Goal: Obtain resource: Obtain resource

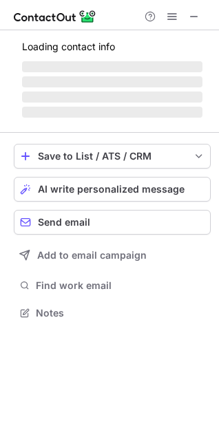
scroll to position [334, 219]
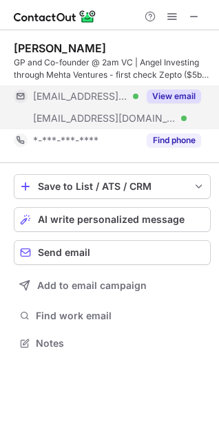
click at [183, 94] on button "View email" at bounding box center [174, 96] width 54 height 14
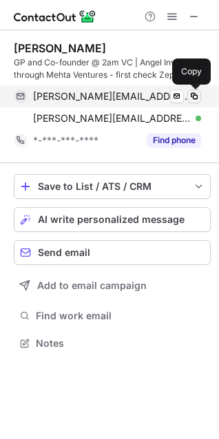
click at [191, 93] on span at bounding box center [194, 96] width 11 height 11
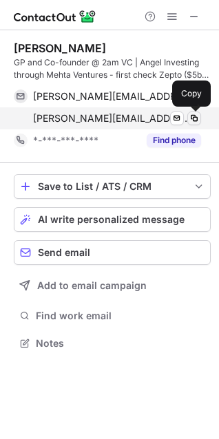
click at [197, 116] on span at bounding box center [194, 118] width 11 height 11
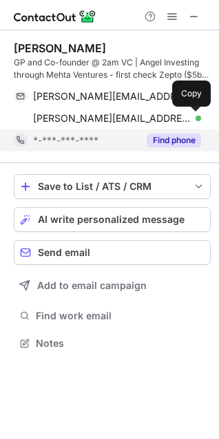
click at [167, 145] on button "Find phone" at bounding box center [174, 141] width 54 height 14
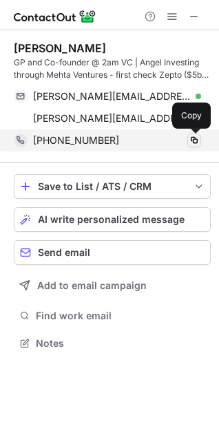
click at [198, 140] on span at bounding box center [194, 140] width 11 height 11
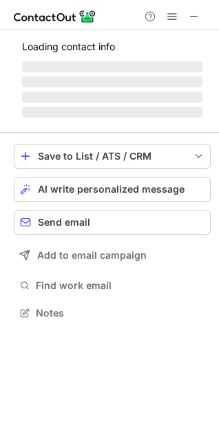
scroll to position [343, 219]
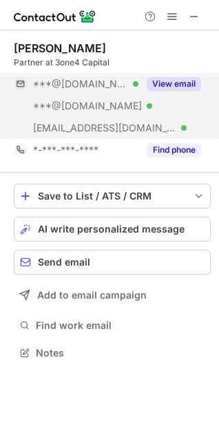
click at [164, 78] on button "View email" at bounding box center [174, 84] width 54 height 14
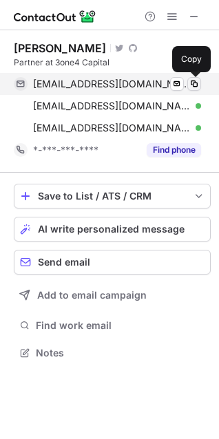
click at [197, 85] on span at bounding box center [194, 83] width 11 height 11
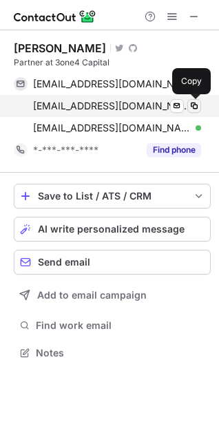
click at [192, 106] on span at bounding box center [194, 105] width 11 height 11
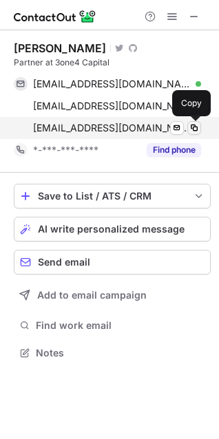
click at [193, 125] on span at bounding box center [194, 128] width 11 height 11
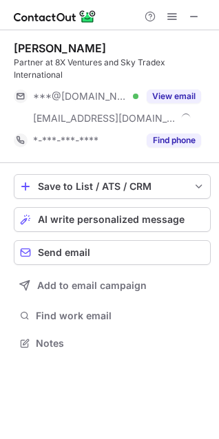
scroll to position [334, 219]
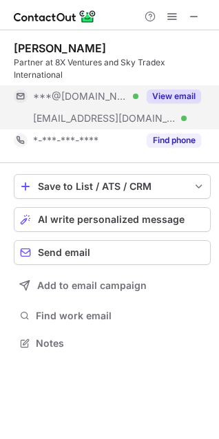
click at [187, 92] on button "View email" at bounding box center [174, 96] width 54 height 14
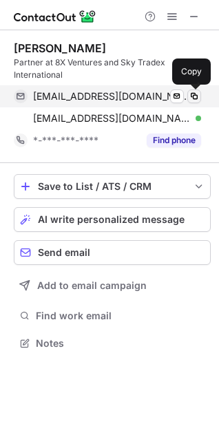
click at [193, 92] on span at bounding box center [194, 96] width 11 height 11
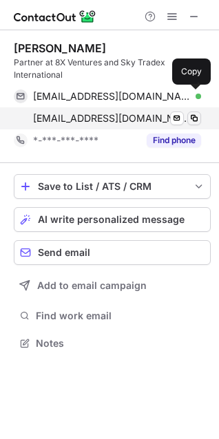
click at [193, 119] on span at bounding box center [194, 118] width 11 height 11
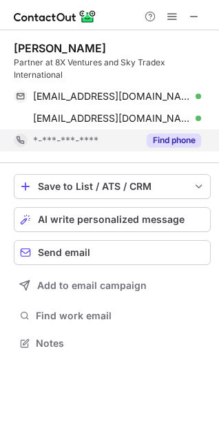
click at [186, 140] on button "Find phone" at bounding box center [174, 141] width 54 height 14
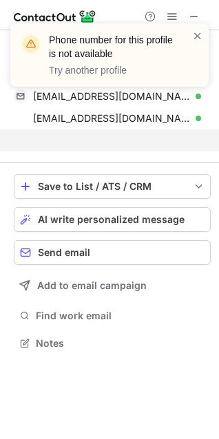
scroll to position [312, 219]
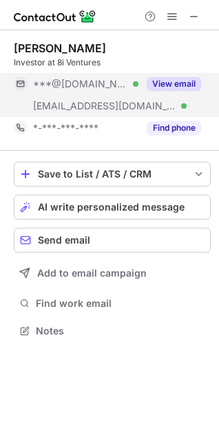
scroll to position [321, 219]
click at [180, 81] on button "View email" at bounding box center [174, 84] width 54 height 14
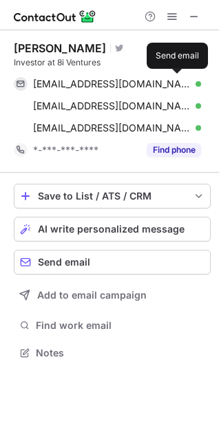
scroll to position [343, 219]
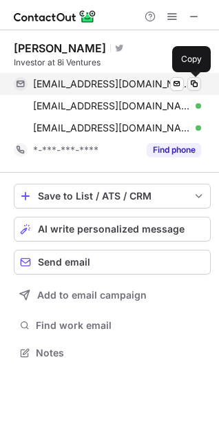
click at [193, 87] on span at bounding box center [194, 83] width 11 height 11
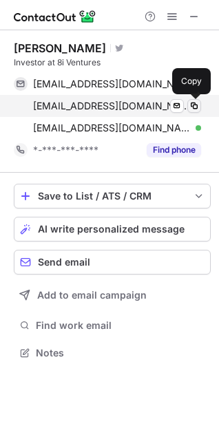
click at [193, 108] on span at bounding box center [194, 105] width 11 height 11
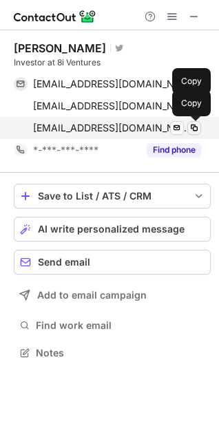
click at [193, 129] on span at bounding box center [194, 128] width 11 height 11
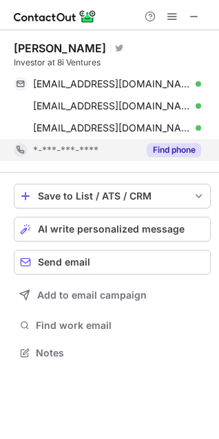
click at [168, 153] on button "Find phone" at bounding box center [174, 150] width 54 height 14
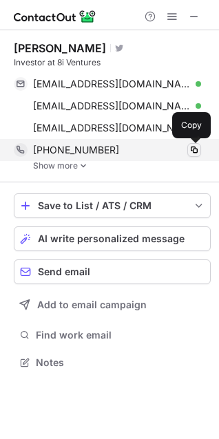
click at [198, 147] on span at bounding box center [194, 150] width 11 height 11
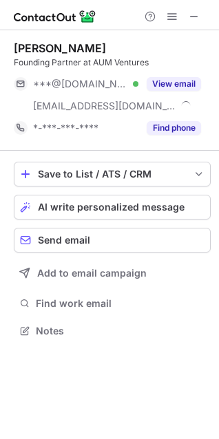
scroll to position [321, 219]
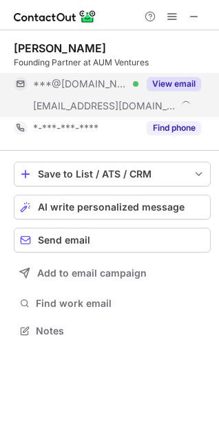
click at [182, 77] on button "View email" at bounding box center [174, 84] width 54 height 14
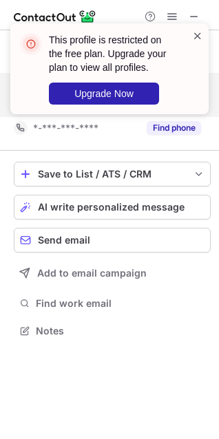
click at [198, 34] on span at bounding box center [197, 36] width 11 height 14
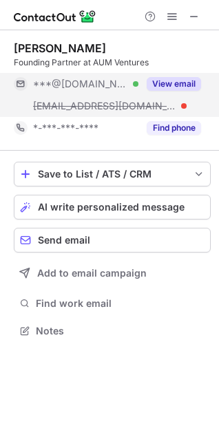
click at [174, 82] on button "View email" at bounding box center [174, 84] width 54 height 14
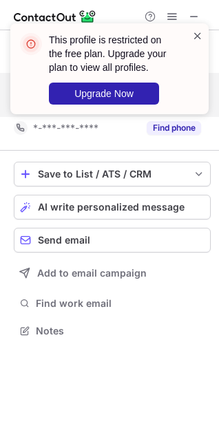
click at [198, 32] on span at bounding box center [197, 36] width 11 height 14
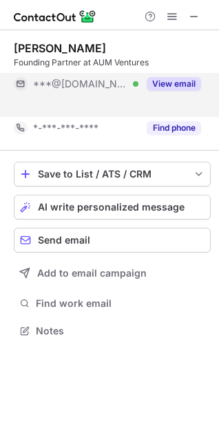
scroll to position [299, 219]
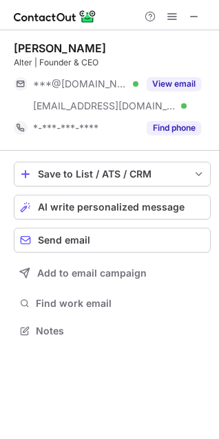
scroll to position [321, 219]
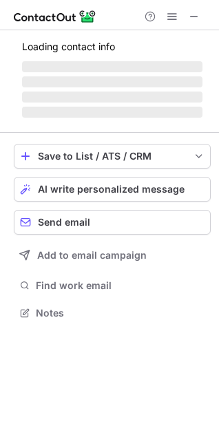
scroll to position [334, 219]
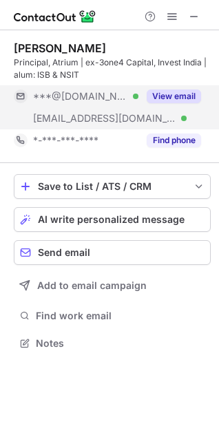
click at [175, 90] on button "View email" at bounding box center [174, 96] width 54 height 14
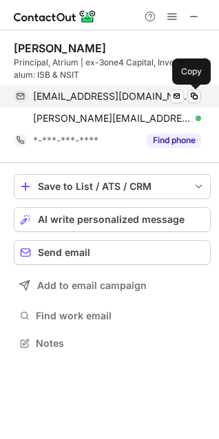
click at [196, 94] on span at bounding box center [194, 96] width 11 height 11
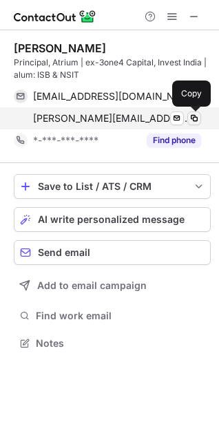
click at [191, 118] on span at bounding box center [194, 118] width 11 height 11
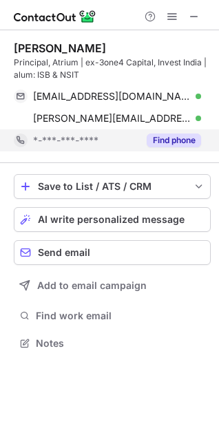
click at [176, 139] on button "Find phone" at bounding box center [174, 141] width 54 height 14
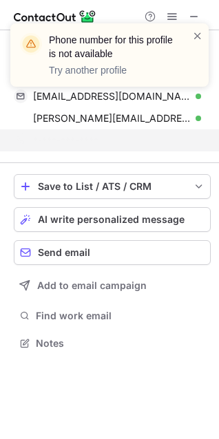
scroll to position [312, 219]
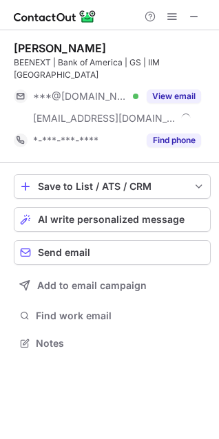
scroll to position [321, 219]
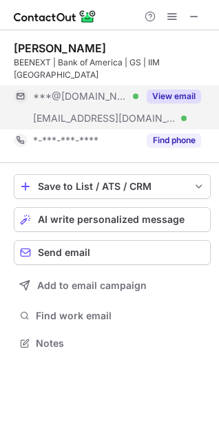
click at [174, 89] on button "View email" at bounding box center [174, 96] width 54 height 14
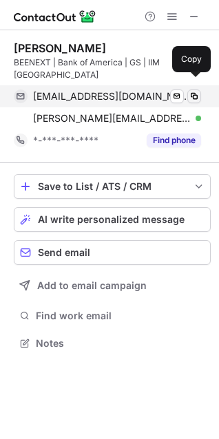
click at [196, 91] on span at bounding box center [194, 96] width 11 height 11
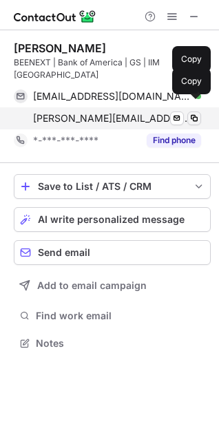
click at [191, 113] on span at bounding box center [194, 118] width 11 height 11
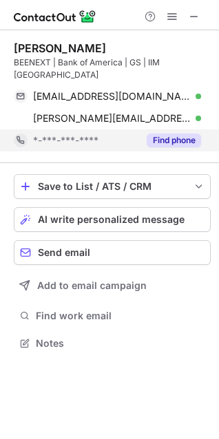
click at [160, 134] on button "Find phone" at bounding box center [174, 141] width 54 height 14
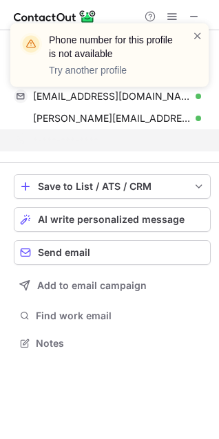
scroll to position [299, 219]
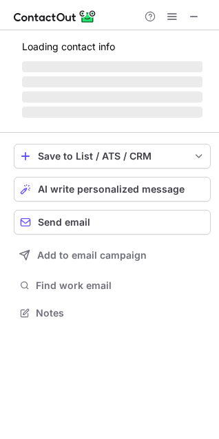
scroll to position [321, 219]
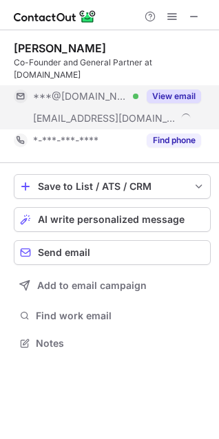
click at [175, 89] on button "View email" at bounding box center [174, 96] width 54 height 14
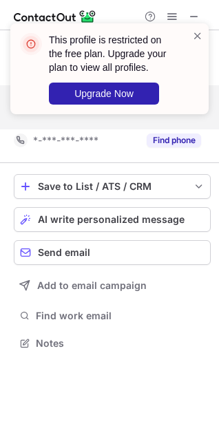
scroll to position [299, 219]
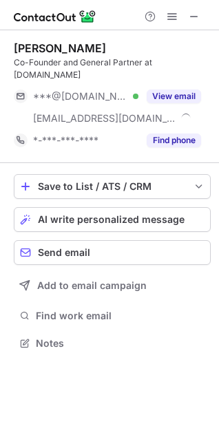
scroll to position [321, 219]
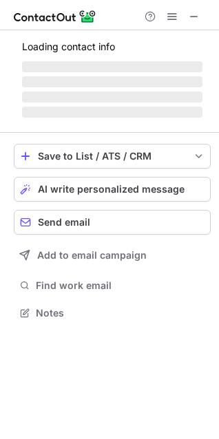
scroll to position [334, 219]
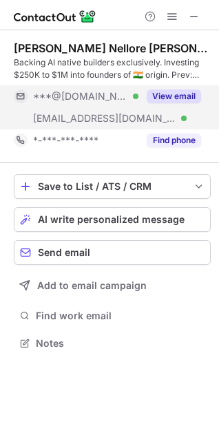
click at [172, 92] on button "View email" at bounding box center [174, 96] width 54 height 14
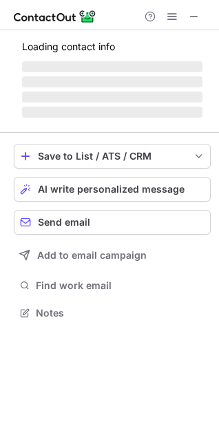
scroll to position [312, 219]
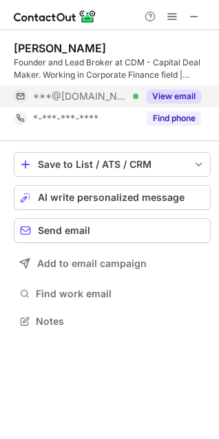
click at [160, 96] on button "View email" at bounding box center [174, 96] width 54 height 14
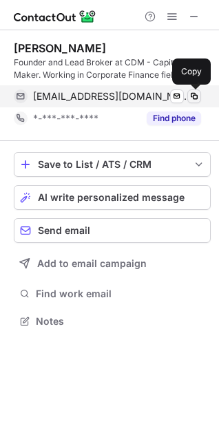
click at [191, 94] on span at bounding box center [194, 96] width 11 height 11
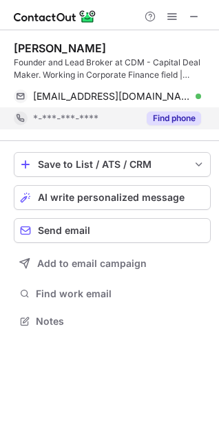
click at [182, 109] on div "Find phone" at bounding box center [169, 118] width 63 height 22
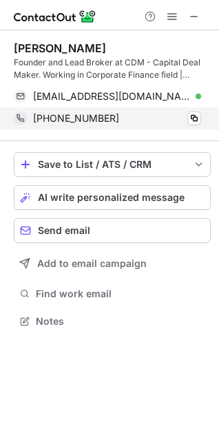
click at [201, 117] on div "+918766788300 Copy" at bounding box center [107, 118] width 187 height 22
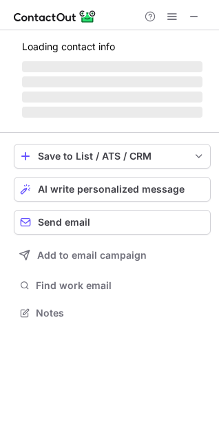
scroll to position [343, 219]
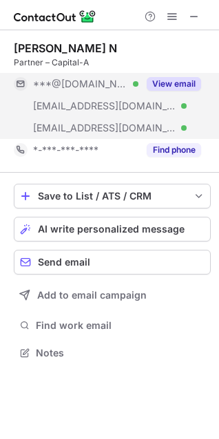
click at [169, 78] on button "View email" at bounding box center [174, 84] width 54 height 14
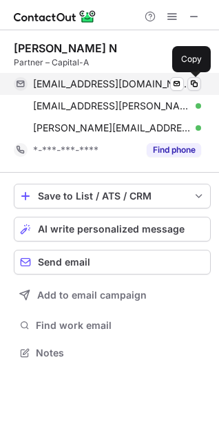
click at [194, 81] on span at bounding box center [194, 83] width 11 height 11
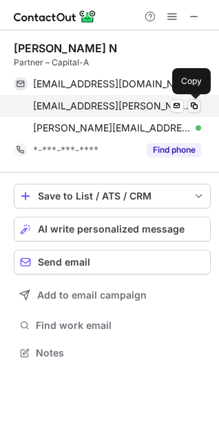
click at [194, 100] on span at bounding box center [194, 105] width 11 height 11
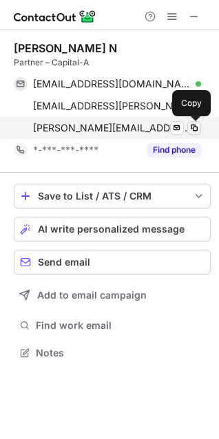
click at [195, 124] on span at bounding box center [194, 128] width 11 height 11
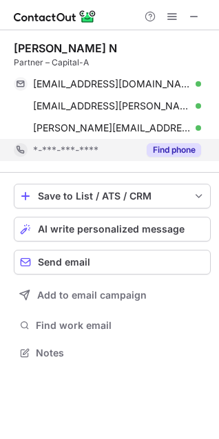
click at [179, 152] on button "Find phone" at bounding box center [174, 150] width 54 height 14
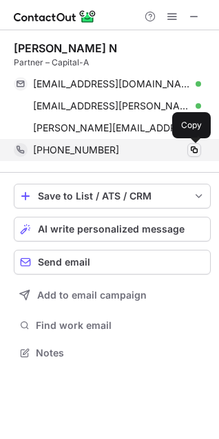
click at [198, 148] on span at bounding box center [194, 150] width 11 height 11
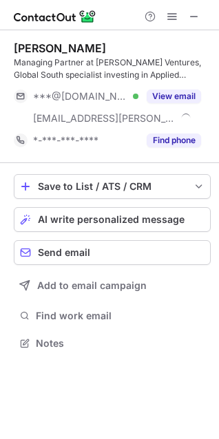
scroll to position [334, 219]
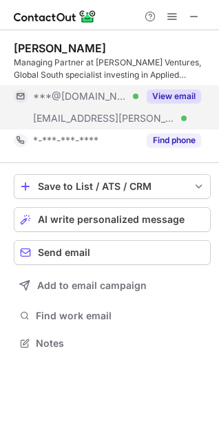
click at [185, 94] on button "View email" at bounding box center [174, 96] width 54 height 14
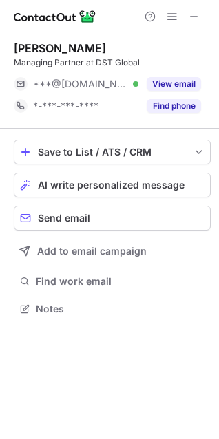
scroll to position [299, 219]
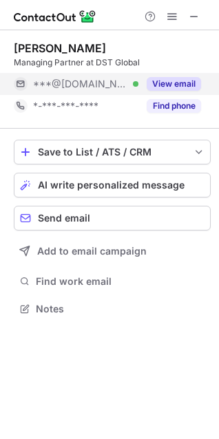
click at [169, 80] on button "View email" at bounding box center [174, 84] width 54 height 14
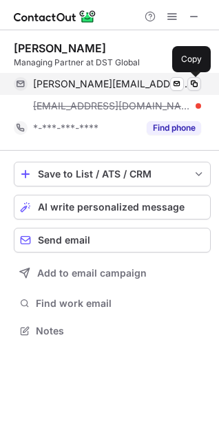
click at [193, 77] on button at bounding box center [194, 84] width 14 height 14
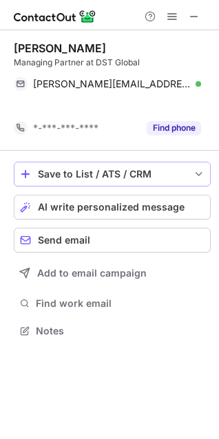
scroll to position [299, 219]
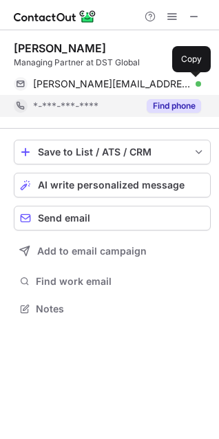
click at [167, 99] on button "Find phone" at bounding box center [174, 106] width 54 height 14
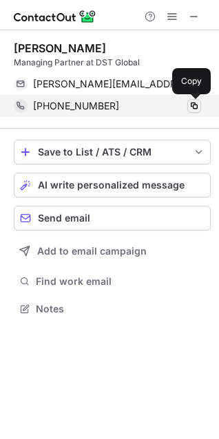
click at [199, 103] on span at bounding box center [194, 105] width 11 height 11
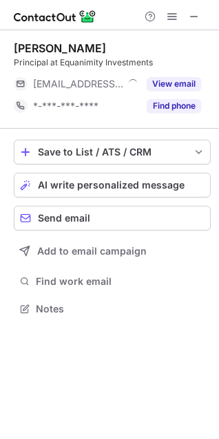
scroll to position [299, 219]
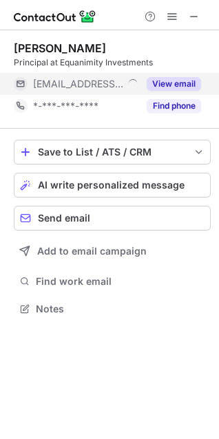
click at [164, 81] on button "View email" at bounding box center [174, 84] width 54 height 14
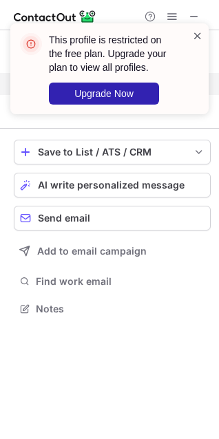
click at [200, 36] on span at bounding box center [197, 36] width 11 height 14
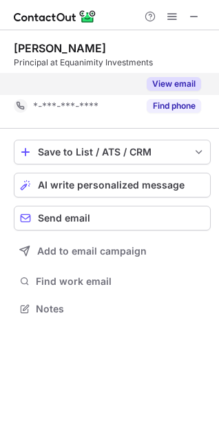
scroll to position [277, 219]
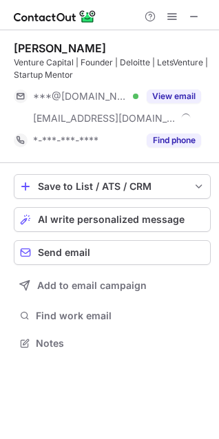
scroll to position [334, 219]
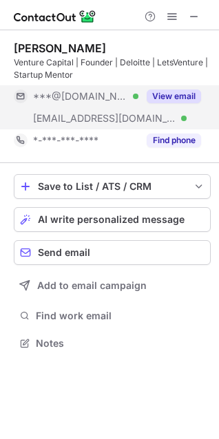
click at [177, 87] on div "View email" at bounding box center [169, 96] width 63 height 22
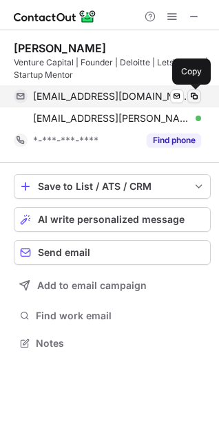
click at [195, 95] on span at bounding box center [194, 96] width 11 height 11
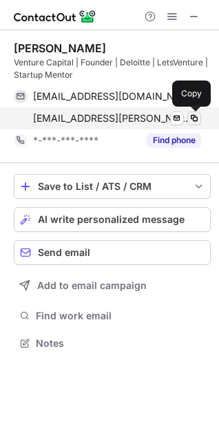
click at [197, 113] on span at bounding box center [194, 118] width 11 height 11
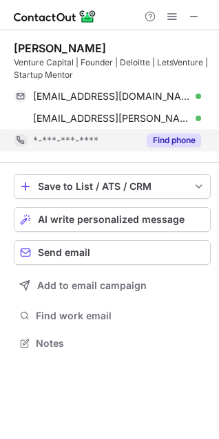
click at [171, 136] on button "Find phone" at bounding box center [174, 141] width 54 height 14
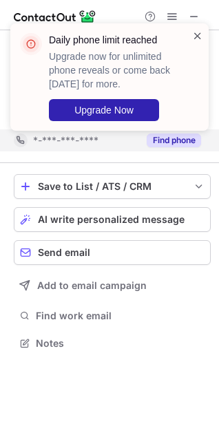
click at [198, 32] on span at bounding box center [197, 36] width 11 height 14
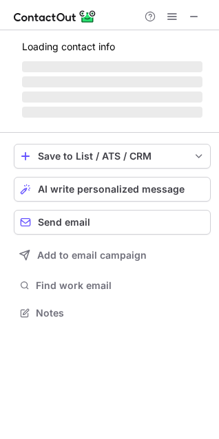
scroll to position [334, 219]
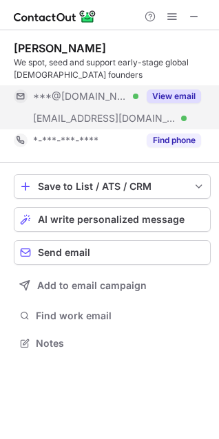
click at [178, 91] on button "View email" at bounding box center [174, 96] width 54 height 14
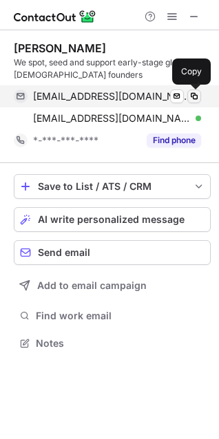
click at [197, 95] on span at bounding box center [194, 96] width 11 height 11
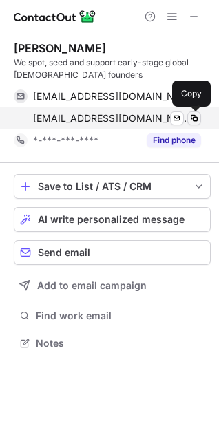
click at [195, 115] on span at bounding box center [194, 118] width 11 height 11
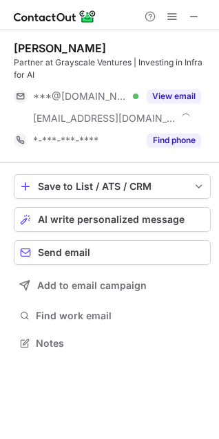
scroll to position [334, 219]
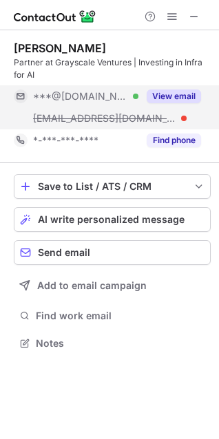
click at [164, 92] on button "View email" at bounding box center [174, 96] width 54 height 14
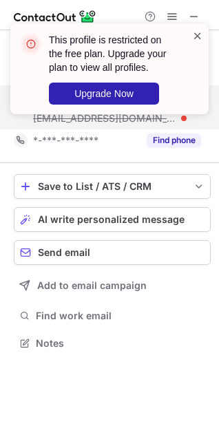
click at [195, 34] on span at bounding box center [197, 36] width 11 height 14
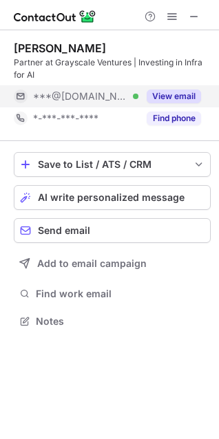
scroll to position [312, 219]
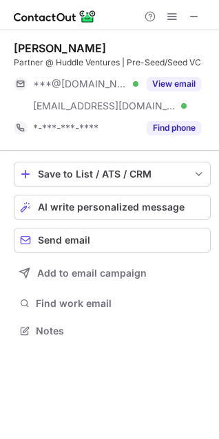
scroll to position [321, 219]
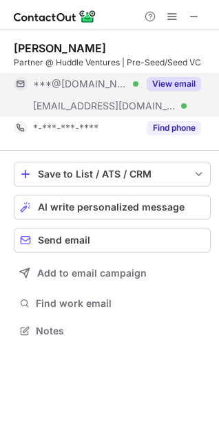
click at [153, 83] on button "View email" at bounding box center [174, 84] width 54 height 14
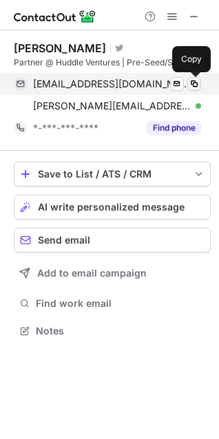
click at [191, 85] on span at bounding box center [194, 83] width 11 height 11
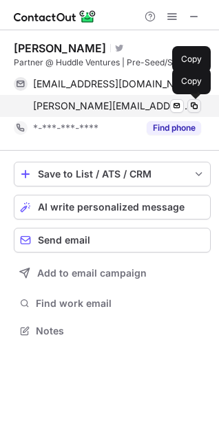
click at [194, 104] on span at bounding box center [194, 105] width 11 height 11
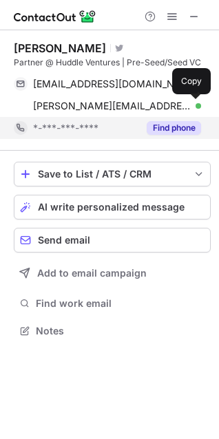
click at [162, 130] on button "Find phone" at bounding box center [174, 128] width 54 height 14
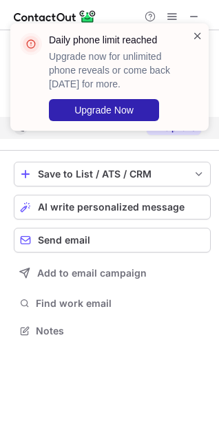
click at [200, 32] on span at bounding box center [197, 36] width 11 height 14
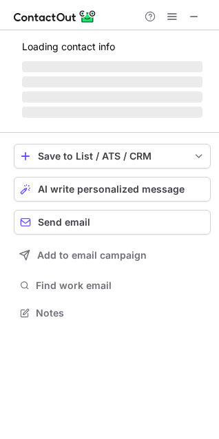
scroll to position [356, 219]
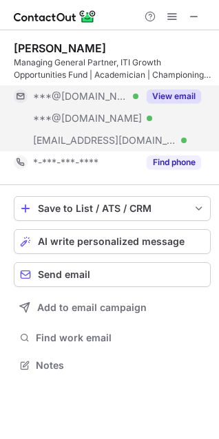
click at [183, 93] on button "View email" at bounding box center [174, 96] width 54 height 14
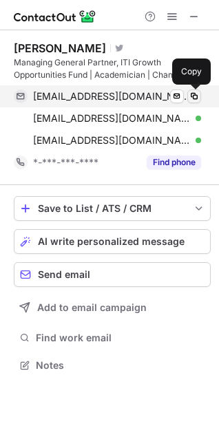
click at [199, 93] on span at bounding box center [194, 96] width 11 height 11
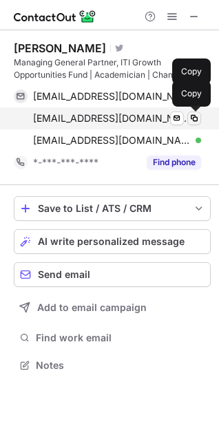
click at [195, 115] on span at bounding box center [194, 118] width 11 height 11
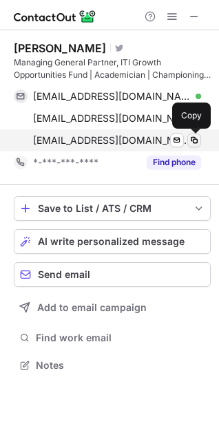
click at [191, 141] on span at bounding box center [194, 140] width 11 height 11
